Goal: Complete application form

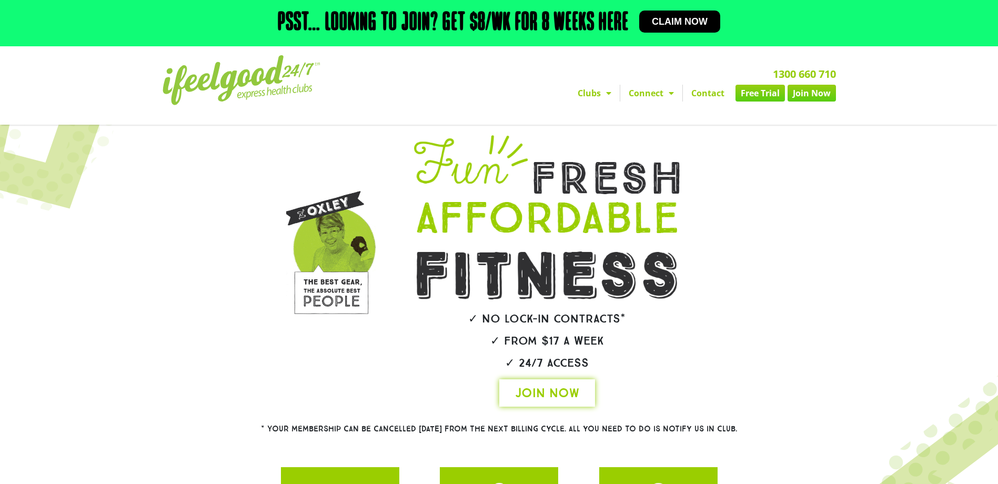
click at [526, 393] on span "JOIN NOW" at bounding box center [547, 393] width 64 height 17
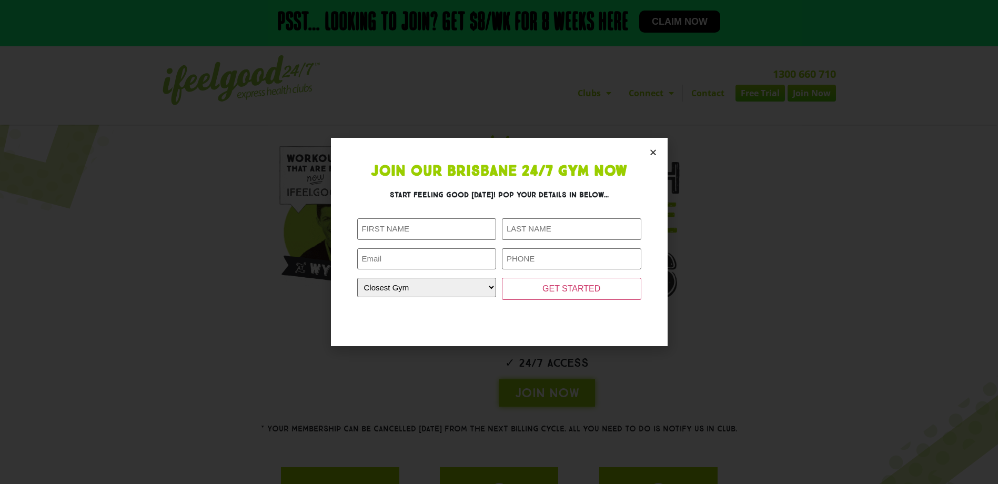
click at [651, 154] on icon "Close" at bounding box center [653, 152] width 8 height 8
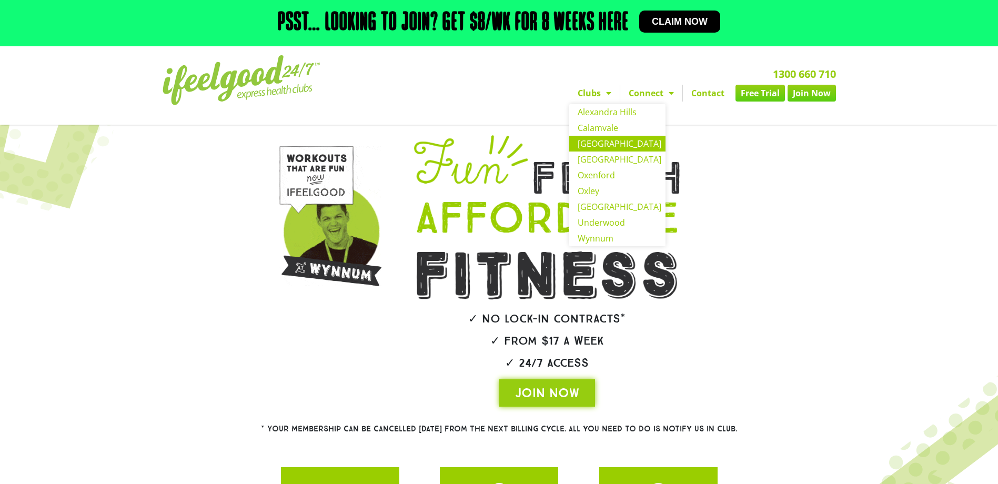
click at [602, 143] on link "[GEOGRAPHIC_DATA]" at bounding box center [617, 144] width 96 height 16
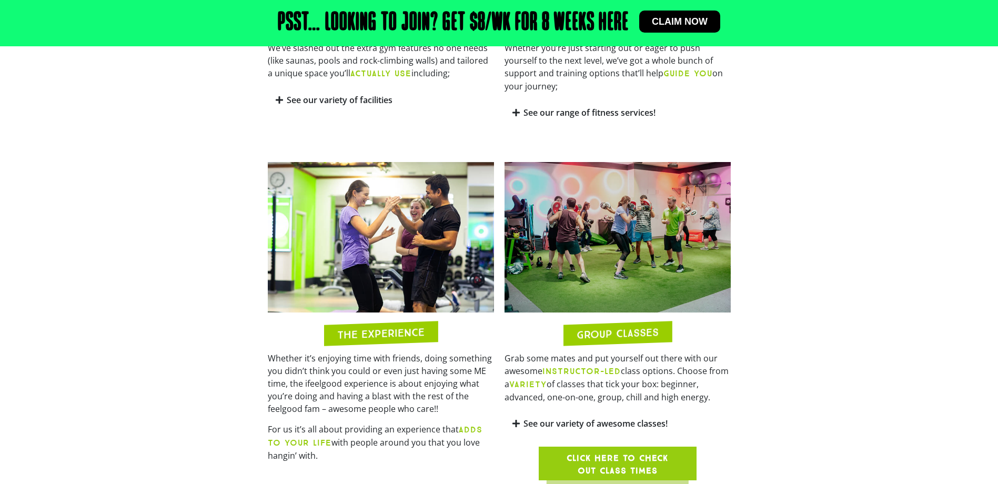
scroll to position [789, 0]
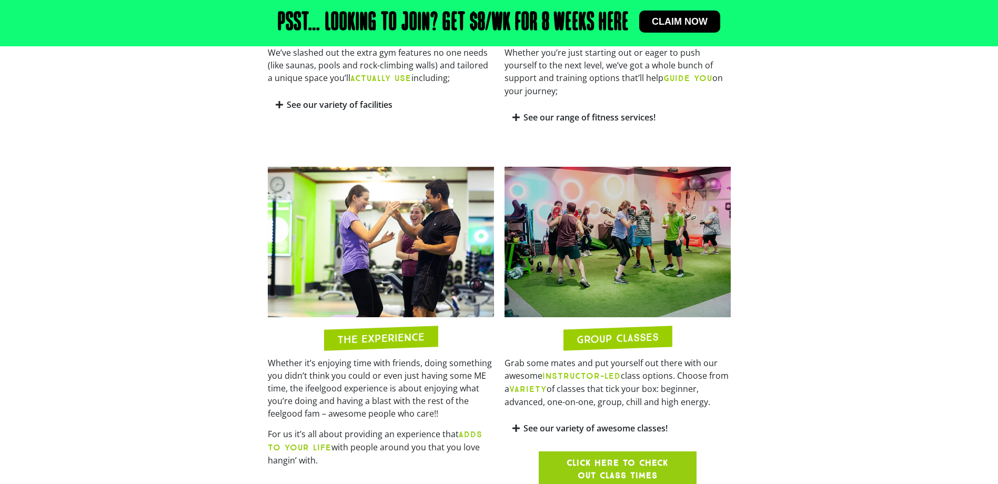
click at [689, 18] on span "Claim now" at bounding box center [680, 21] width 56 height 9
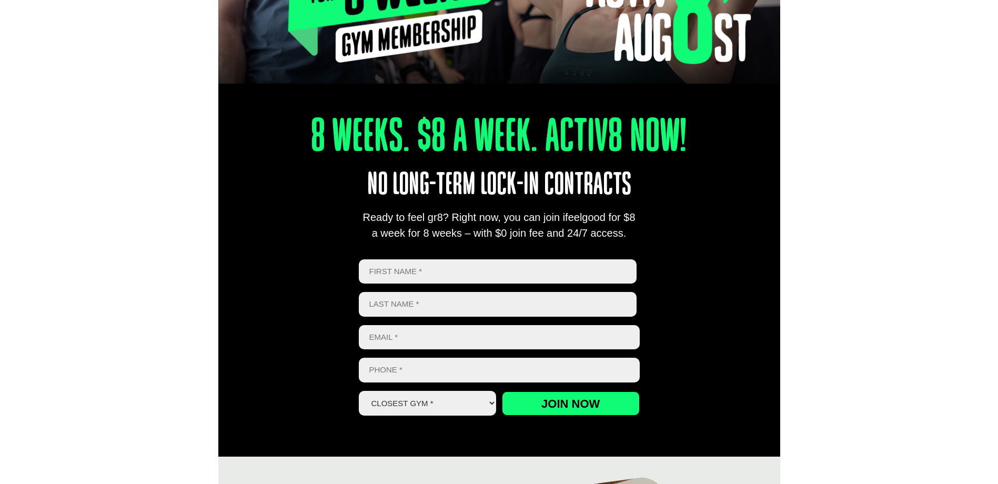
scroll to position [316, 0]
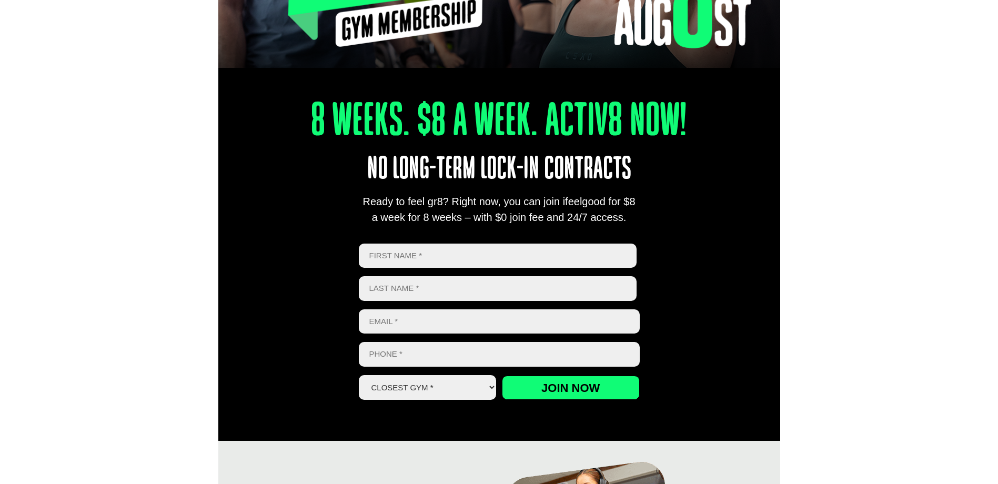
click at [564, 258] on input "First" at bounding box center [498, 256] width 278 height 25
click at [422, 288] on input "Last name" at bounding box center [498, 288] width 278 height 25
click at [426, 254] on input "Lemmore" at bounding box center [498, 256] width 278 height 25
type input "Lem"
click at [416, 291] on input "Last name" at bounding box center [498, 288] width 278 height 25
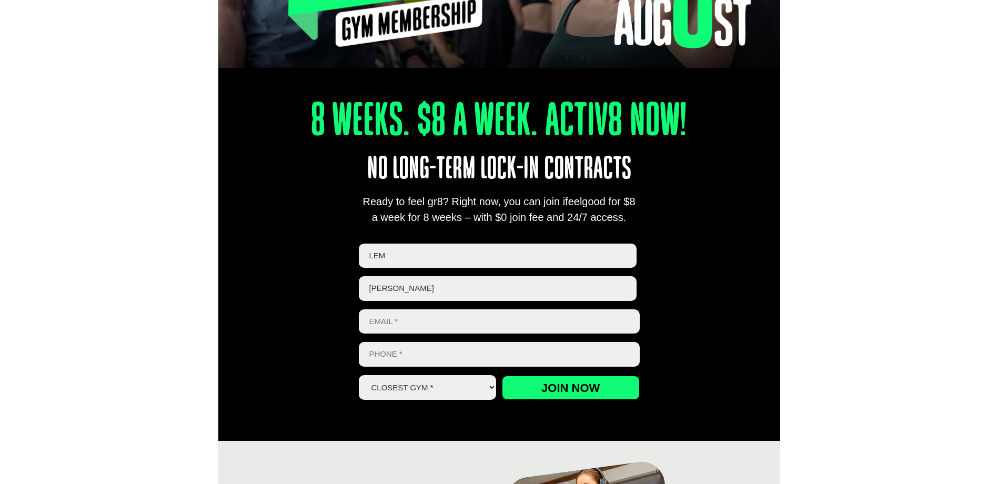
type input "tecson"
drag, startPoint x: 399, startPoint y: 339, endPoint x: 398, endPoint y: 326, distance: 12.6
click at [399, 338] on div "First Name * Lem First Last Name * tecson Last name Email * Phone * Closest Gym…" at bounding box center [499, 322] width 281 height 156
click at [398, 324] on input "Email *" at bounding box center [499, 321] width 281 height 25
type input "lemmoretecson12@gmail.com"
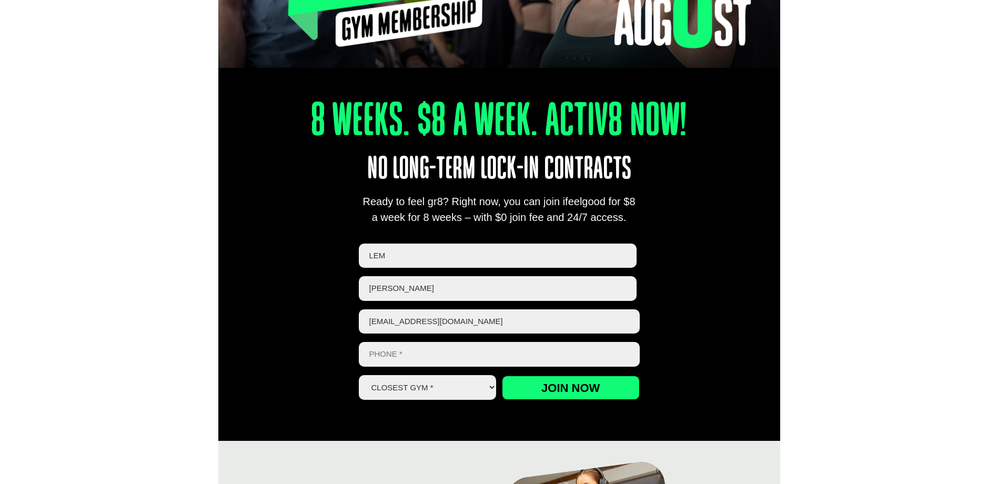
click at [442, 359] on input "Phone *" at bounding box center [499, 354] width 281 height 25
type input "0400976432"
click at [466, 382] on select "Closest Gym * Alexandra Hills Calamvale Coopers Plains Middle Park Oxley Park R…" at bounding box center [428, 387] width 138 height 25
select select "[GEOGRAPHIC_DATA]"
click at [359, 375] on select "Closest Gym * Alexandra Hills Calamvale Coopers Plains Middle Park Oxley Park R…" at bounding box center [428, 387] width 138 height 25
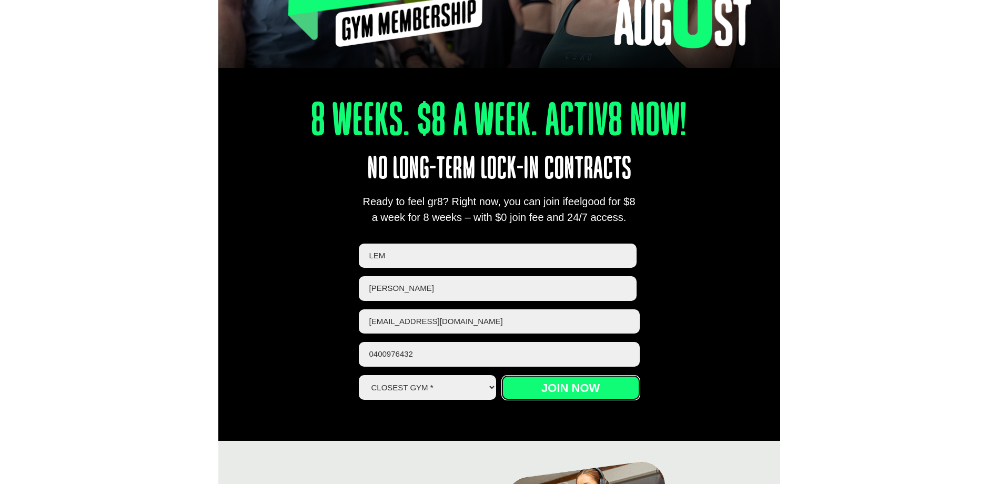
click at [550, 387] on input "Join now" at bounding box center [571, 388] width 138 height 24
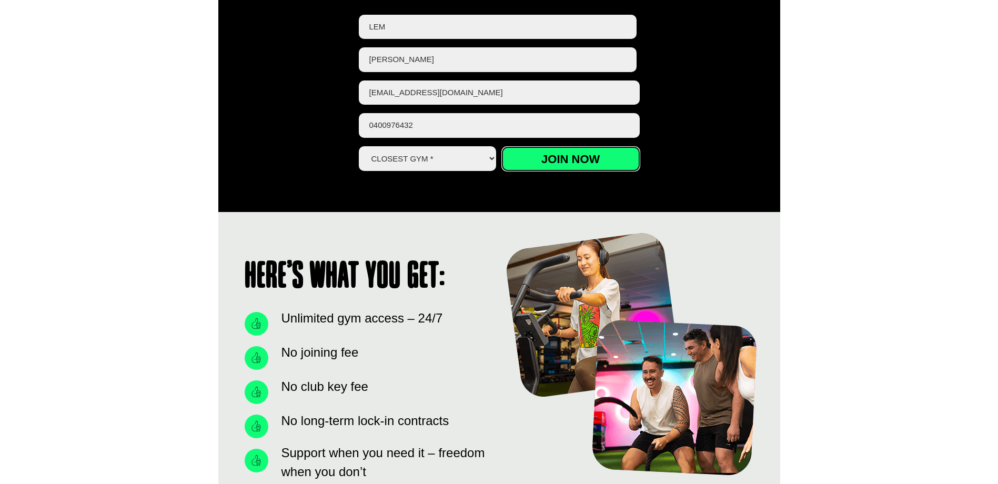
scroll to position [579, 0]
